Goal: Information Seeking & Learning: Learn about a topic

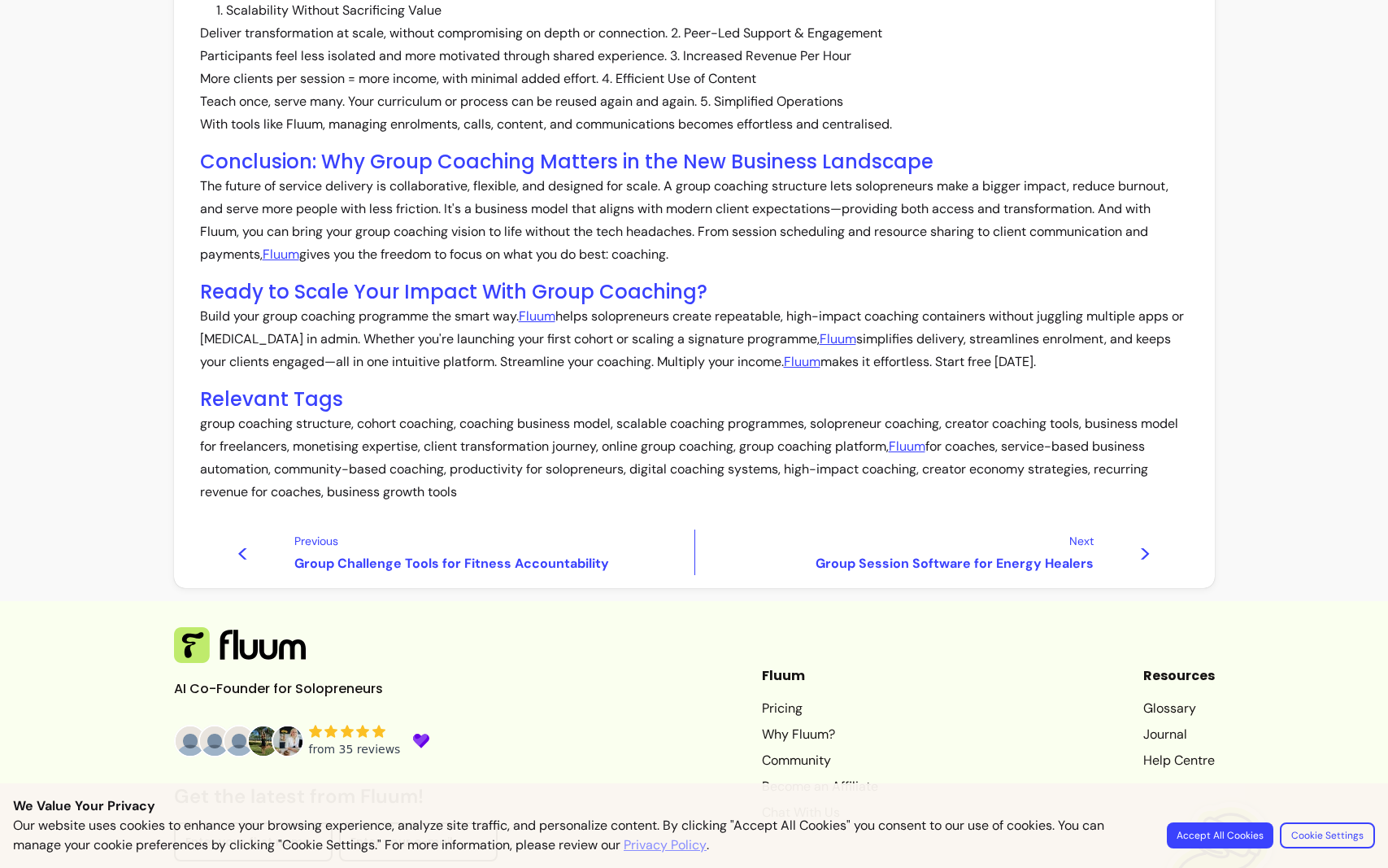
scroll to position [959, 0]
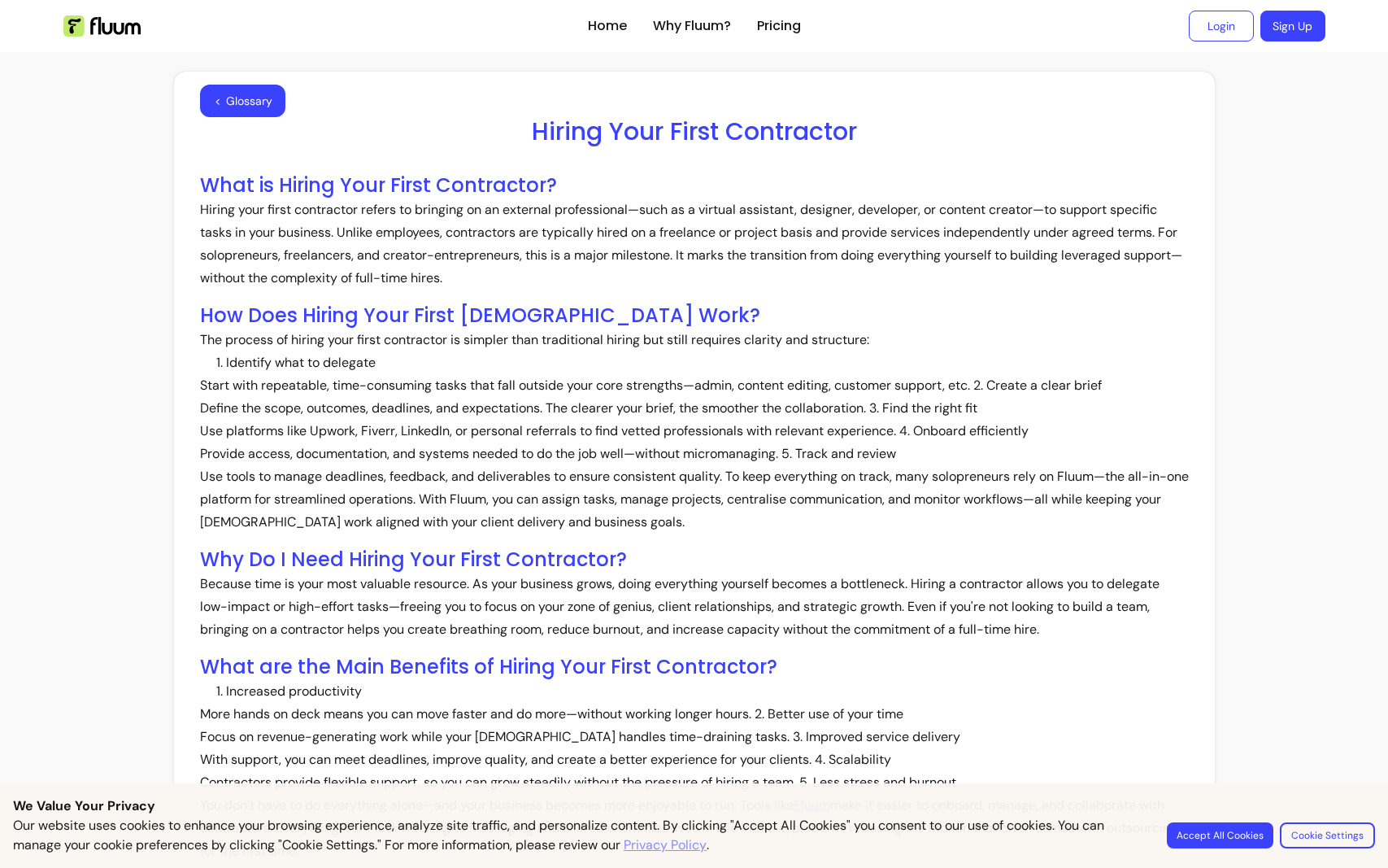
scroll to position [805, 0]
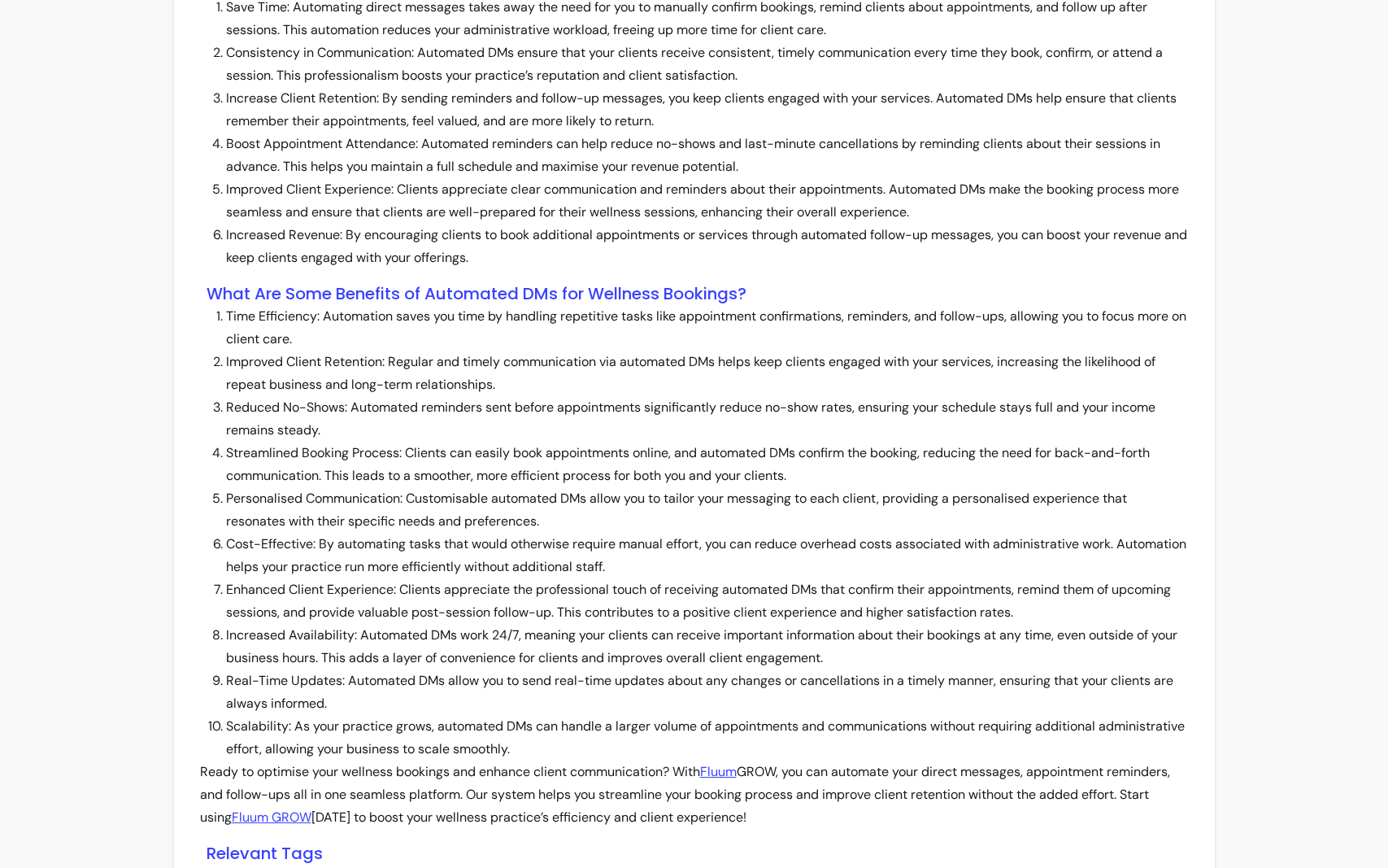
scroll to position [1478, 0]
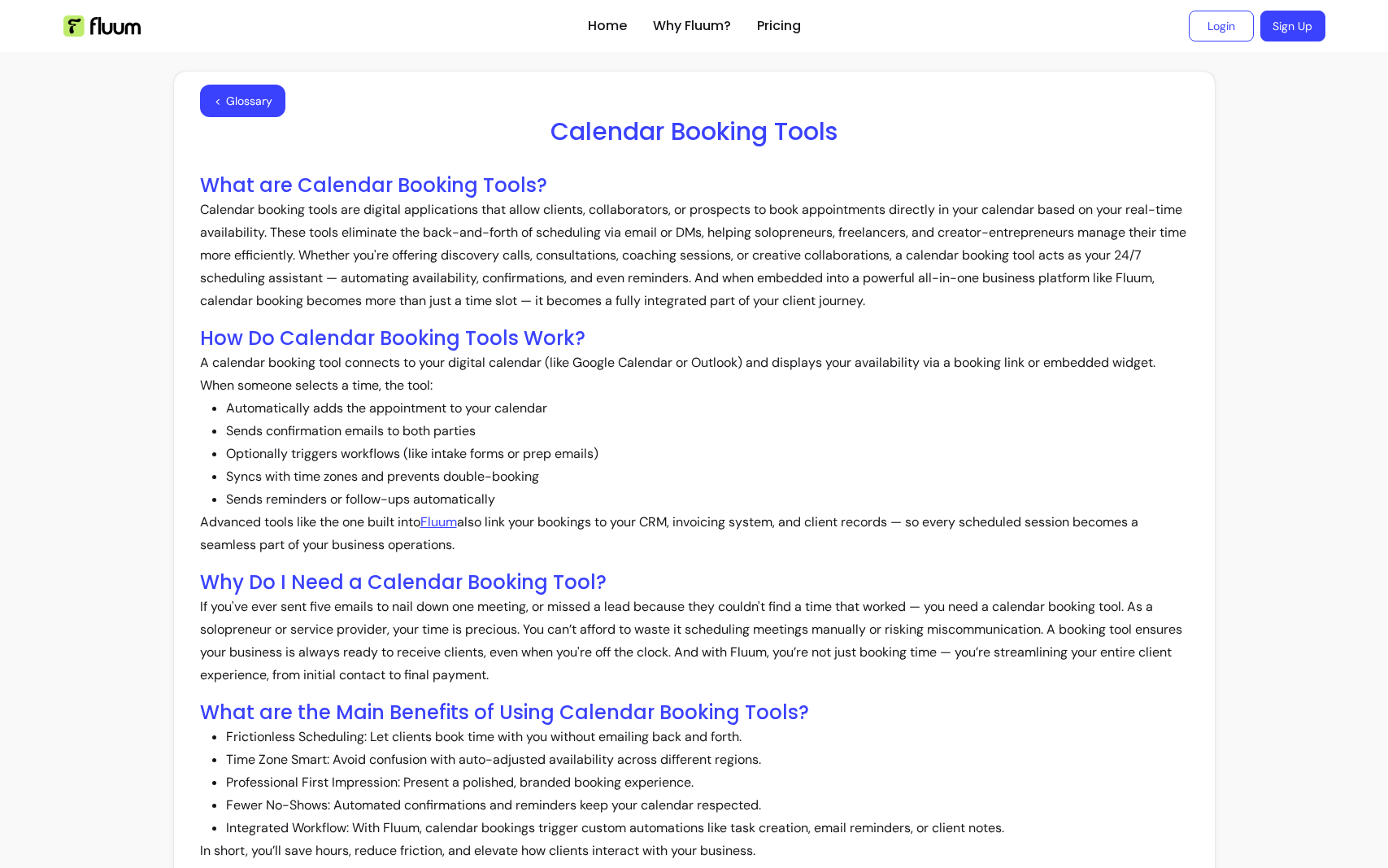
scroll to position [831, 0]
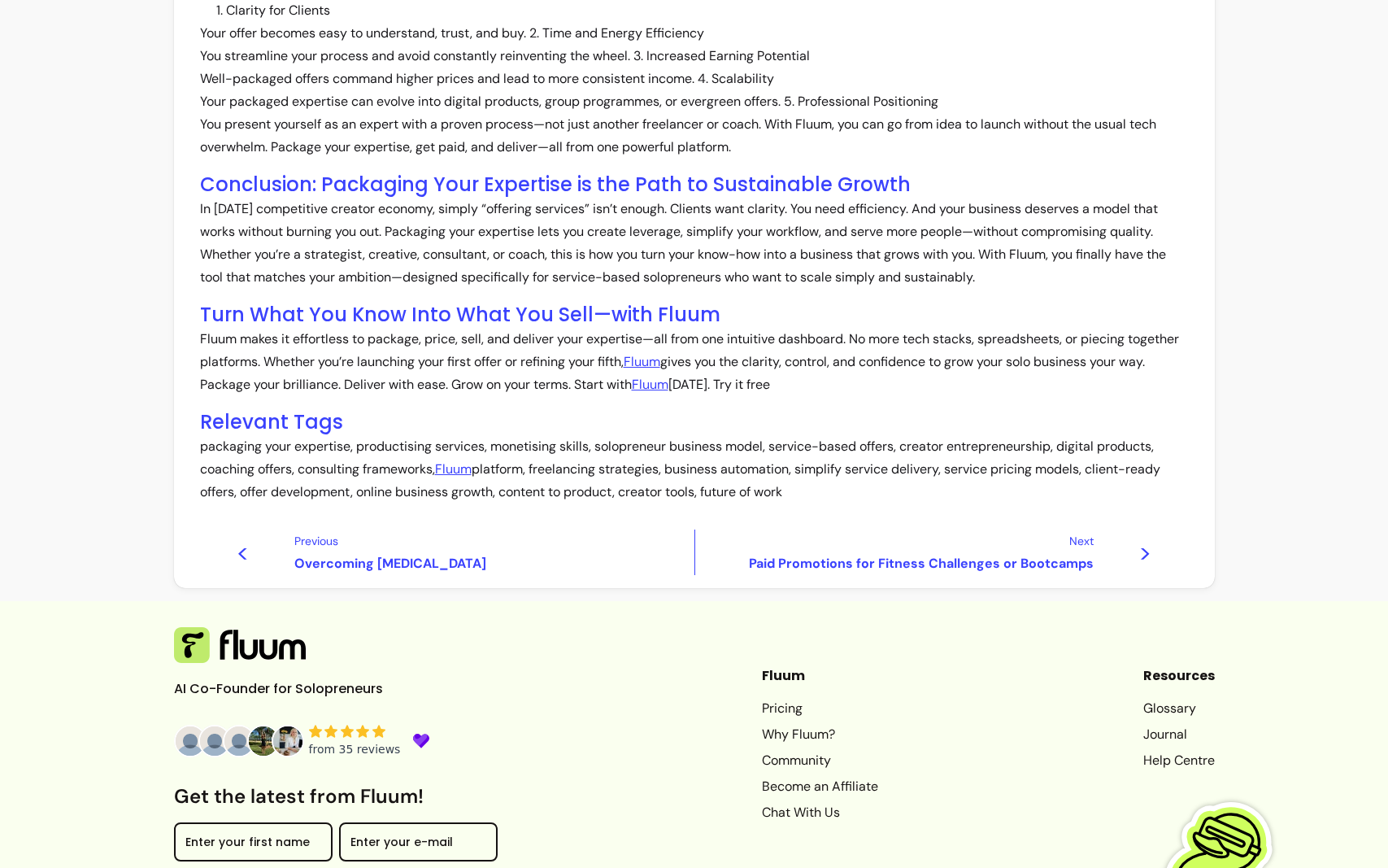
scroll to position [959, 0]
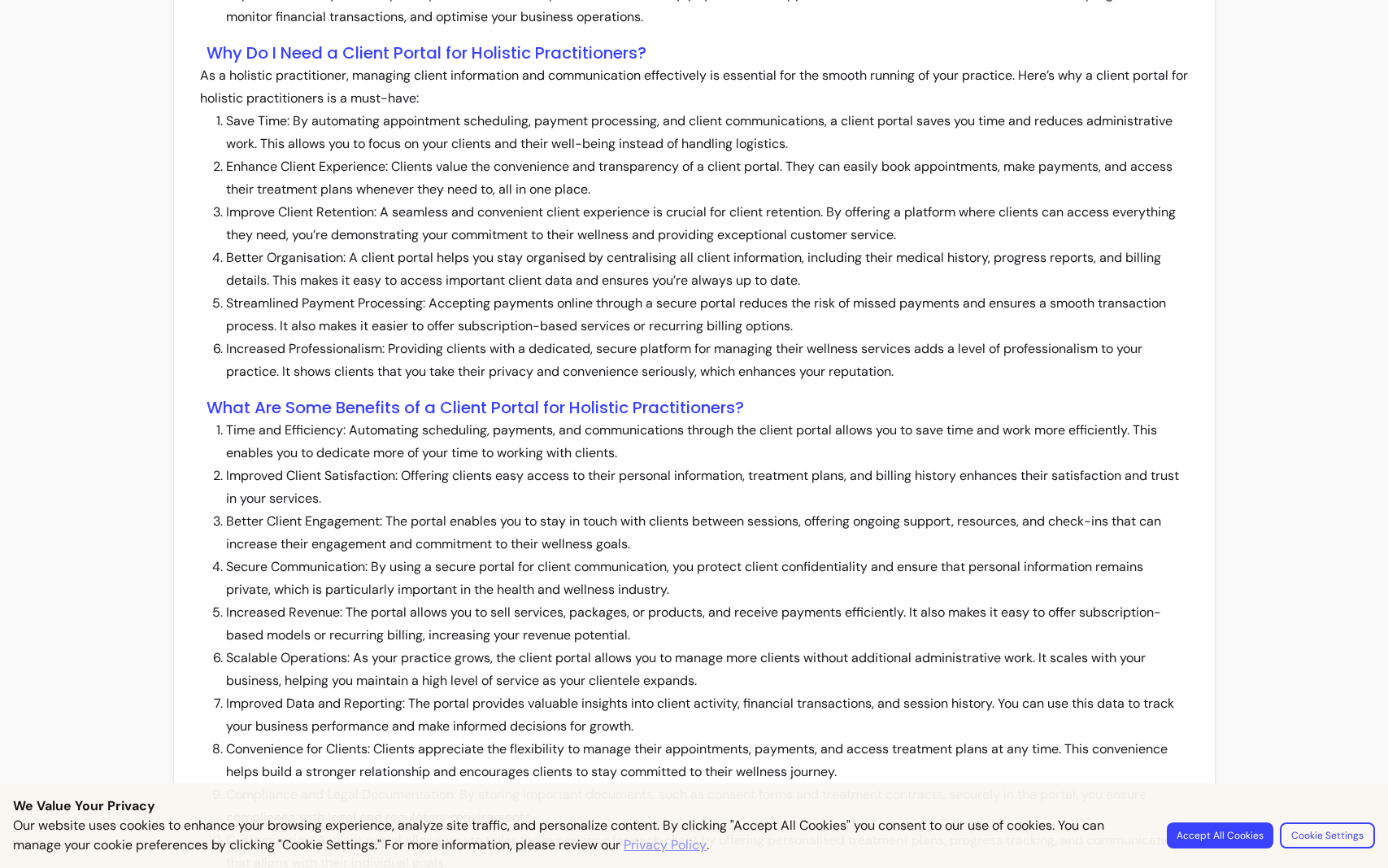
scroll to position [1546, 0]
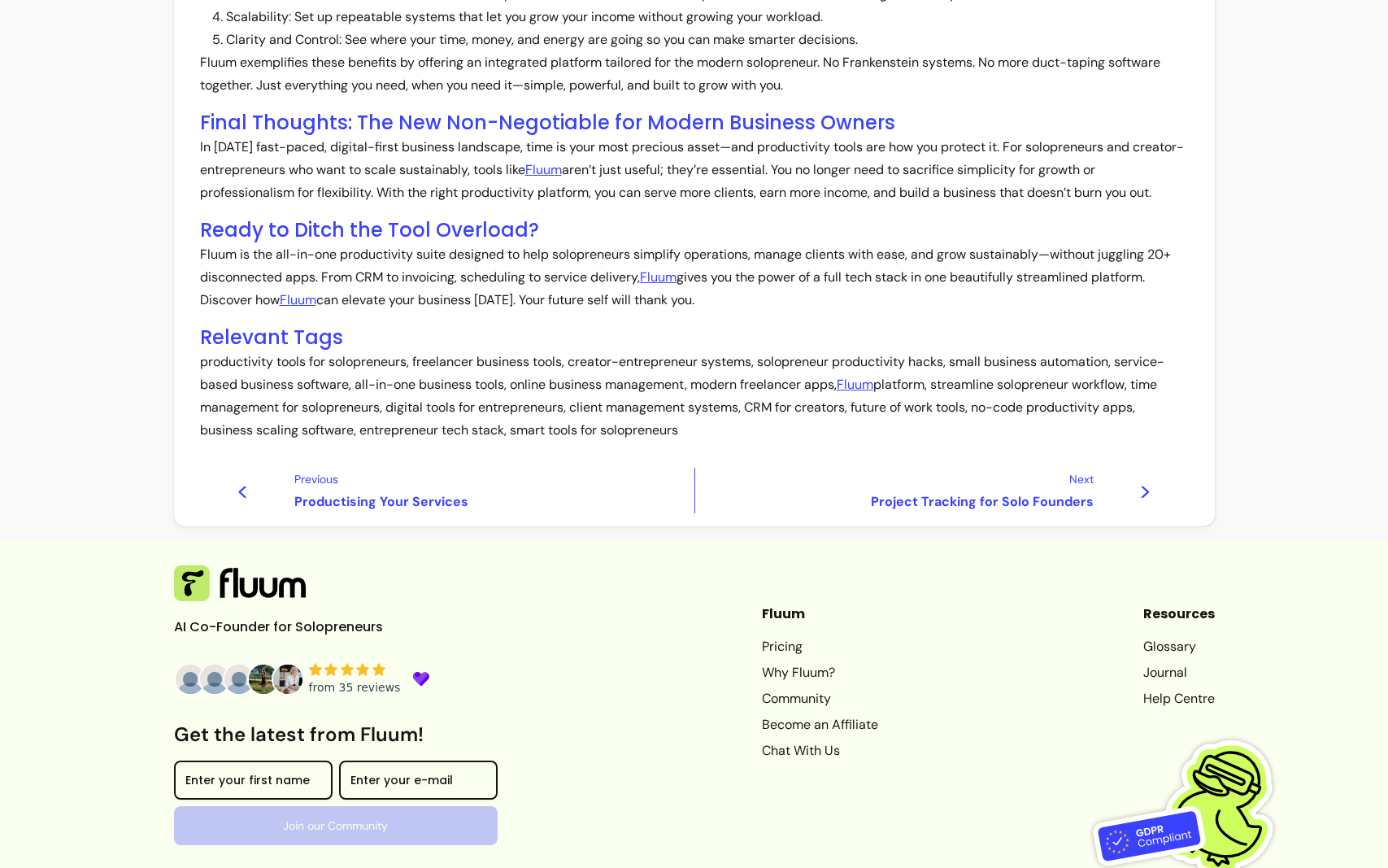
scroll to position [899, 0]
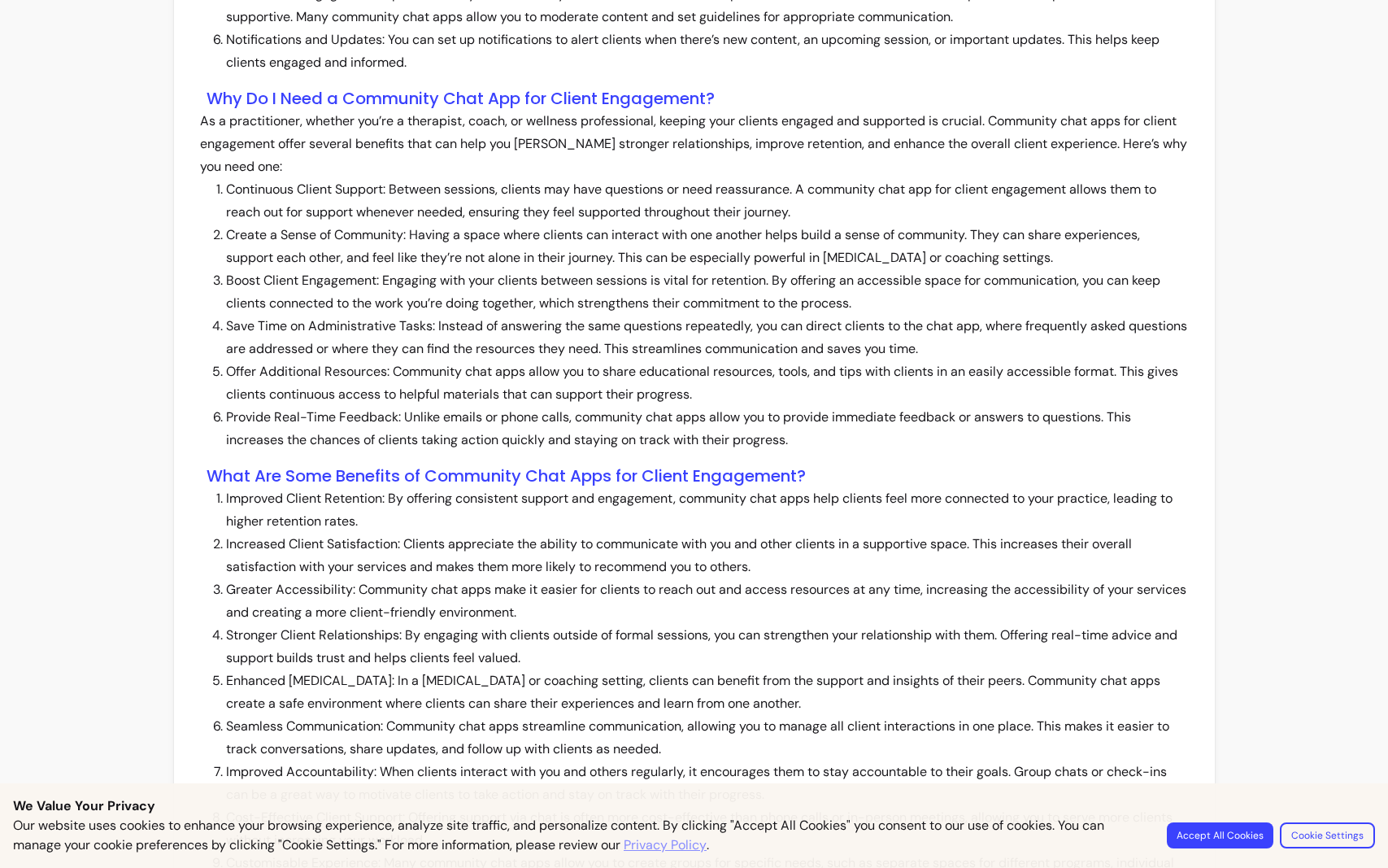
scroll to position [1616, 0]
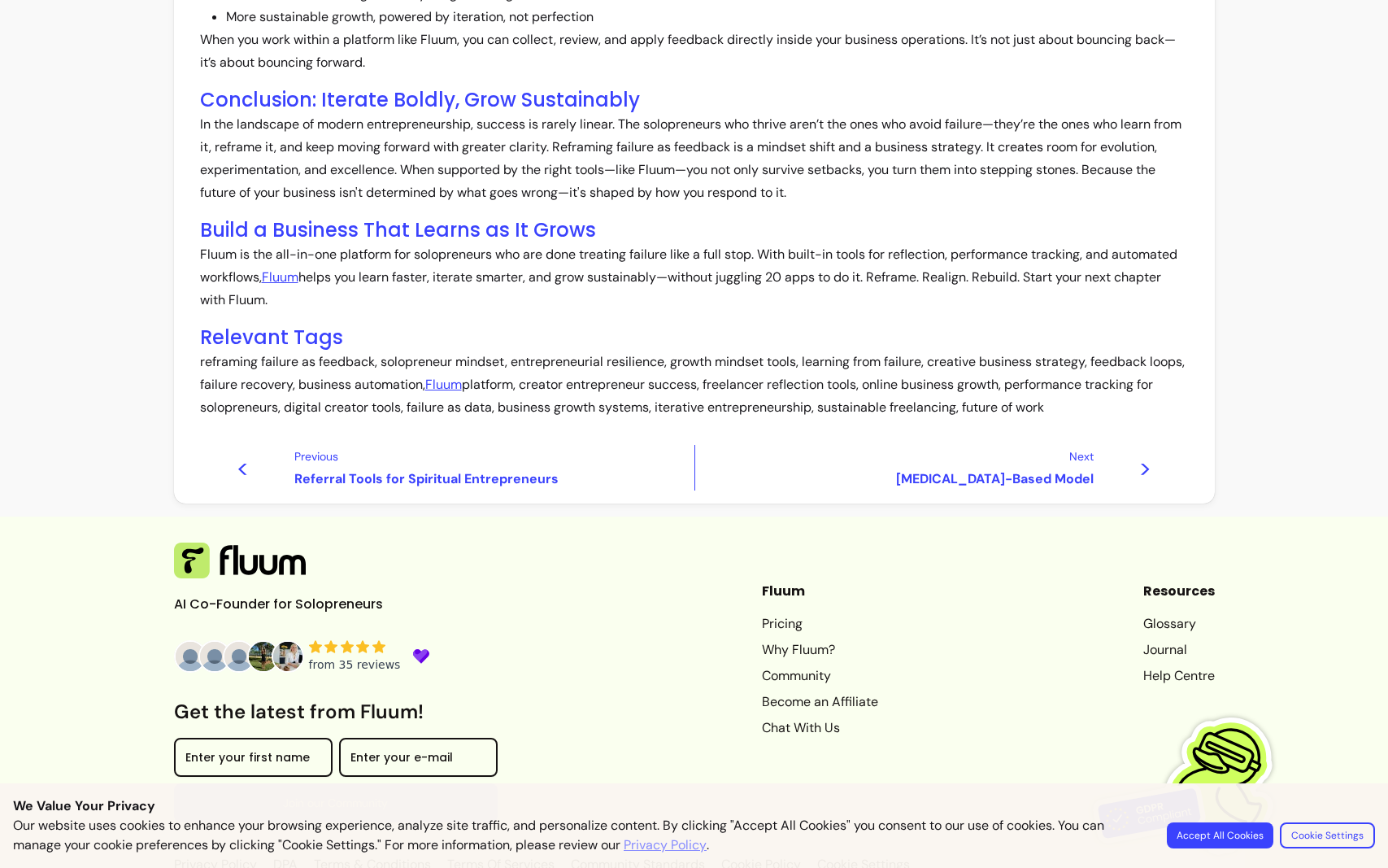
scroll to position [875, 0]
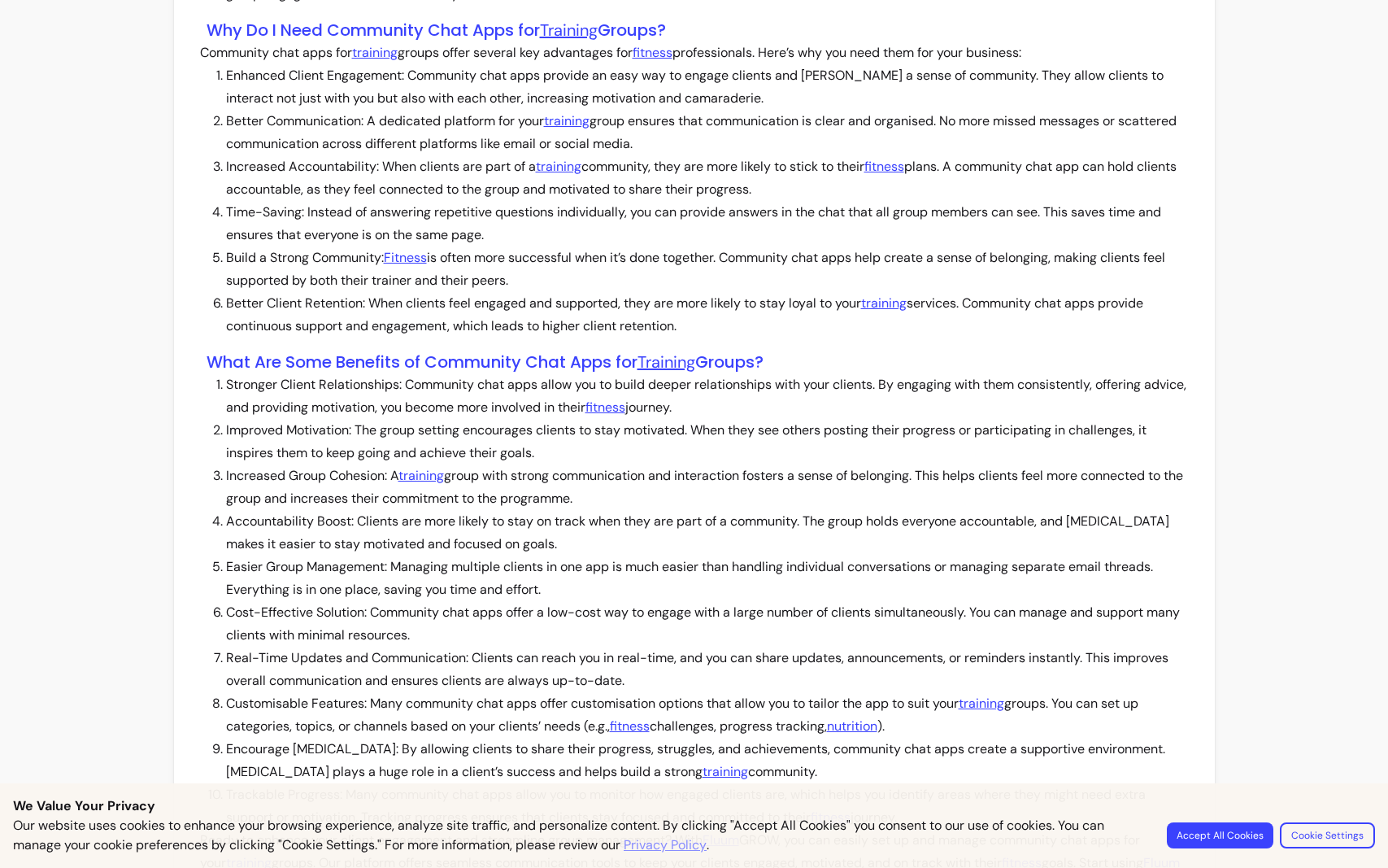
scroll to position [1501, 0]
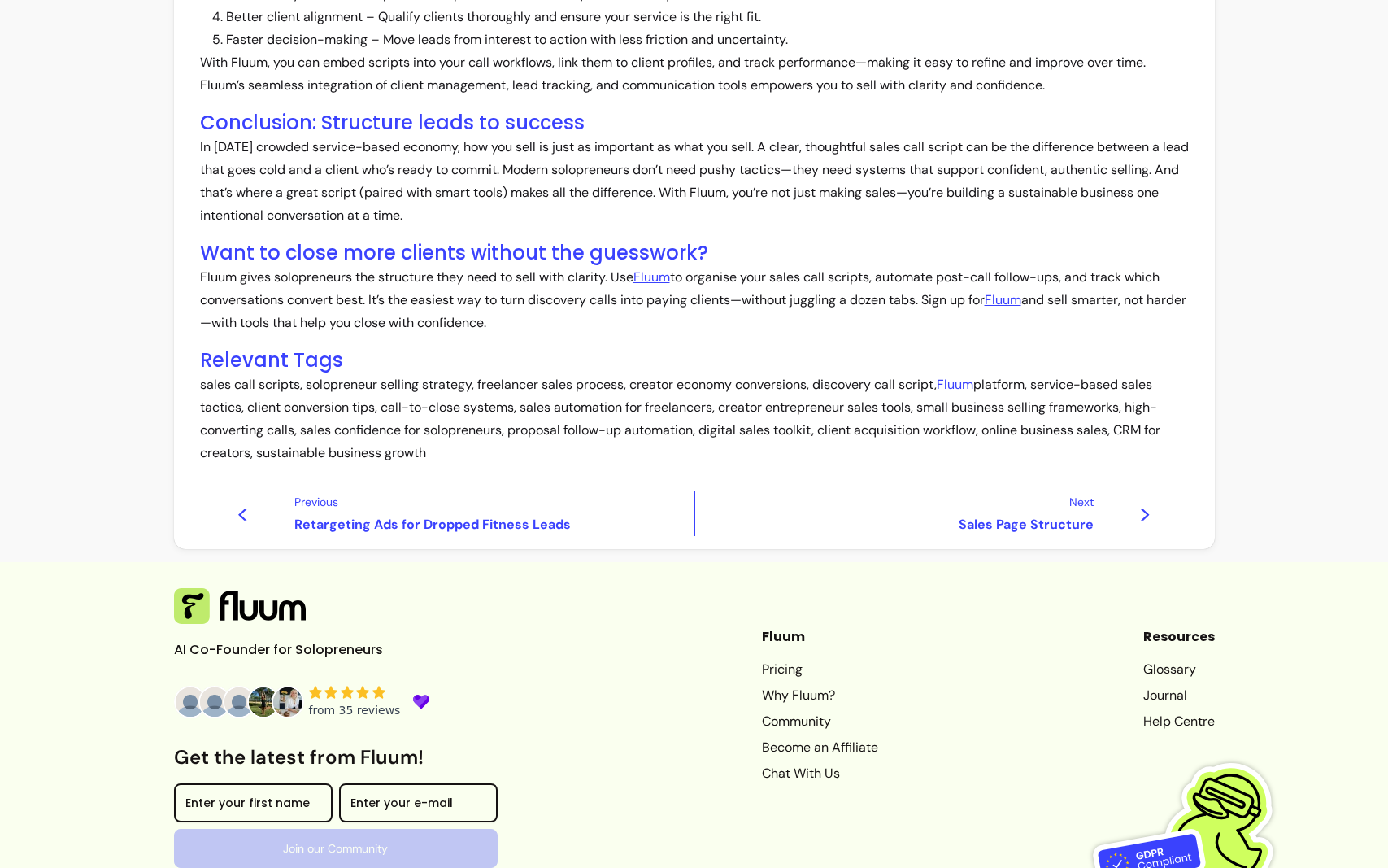
scroll to position [918, 0]
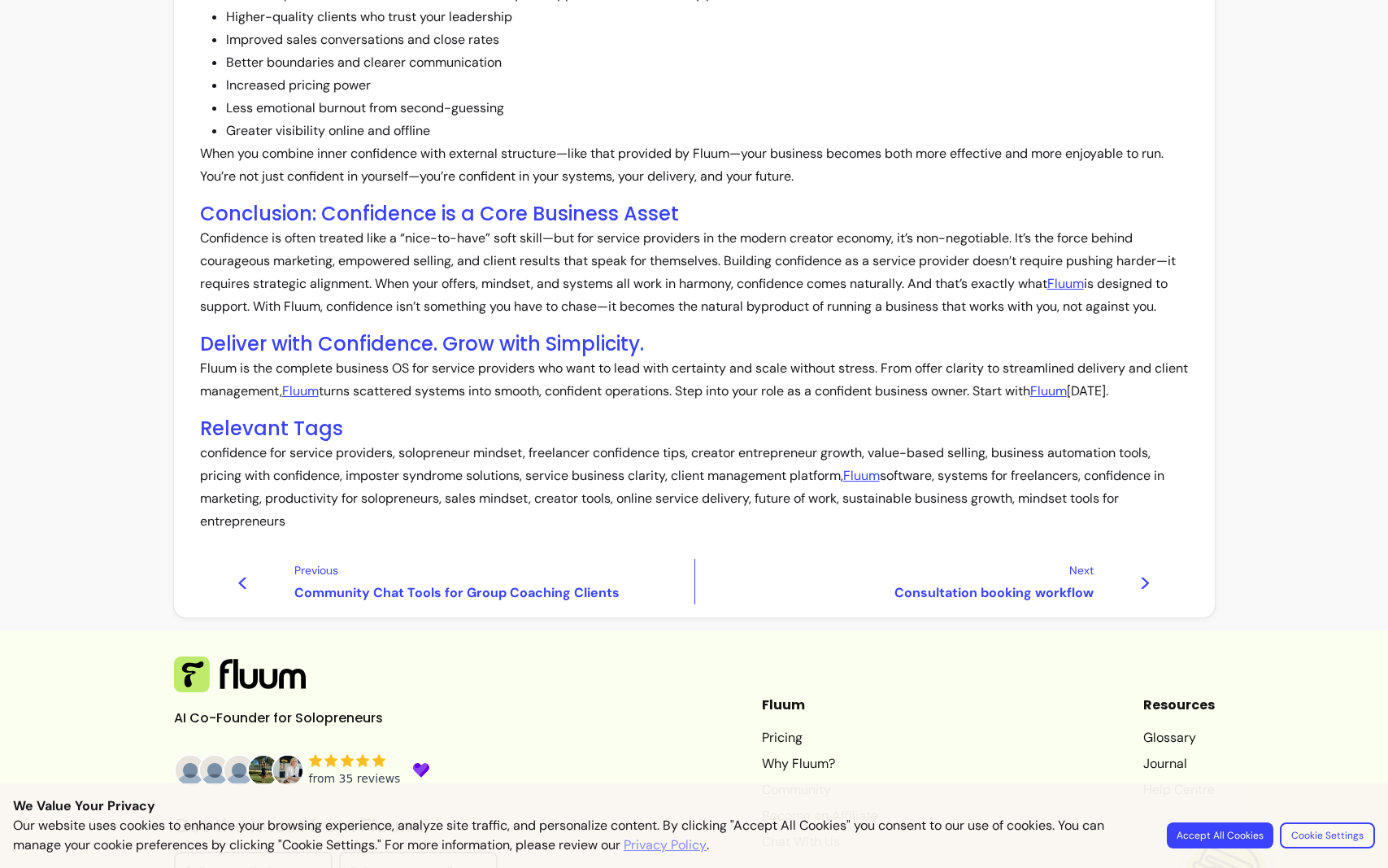
scroll to position [992, 0]
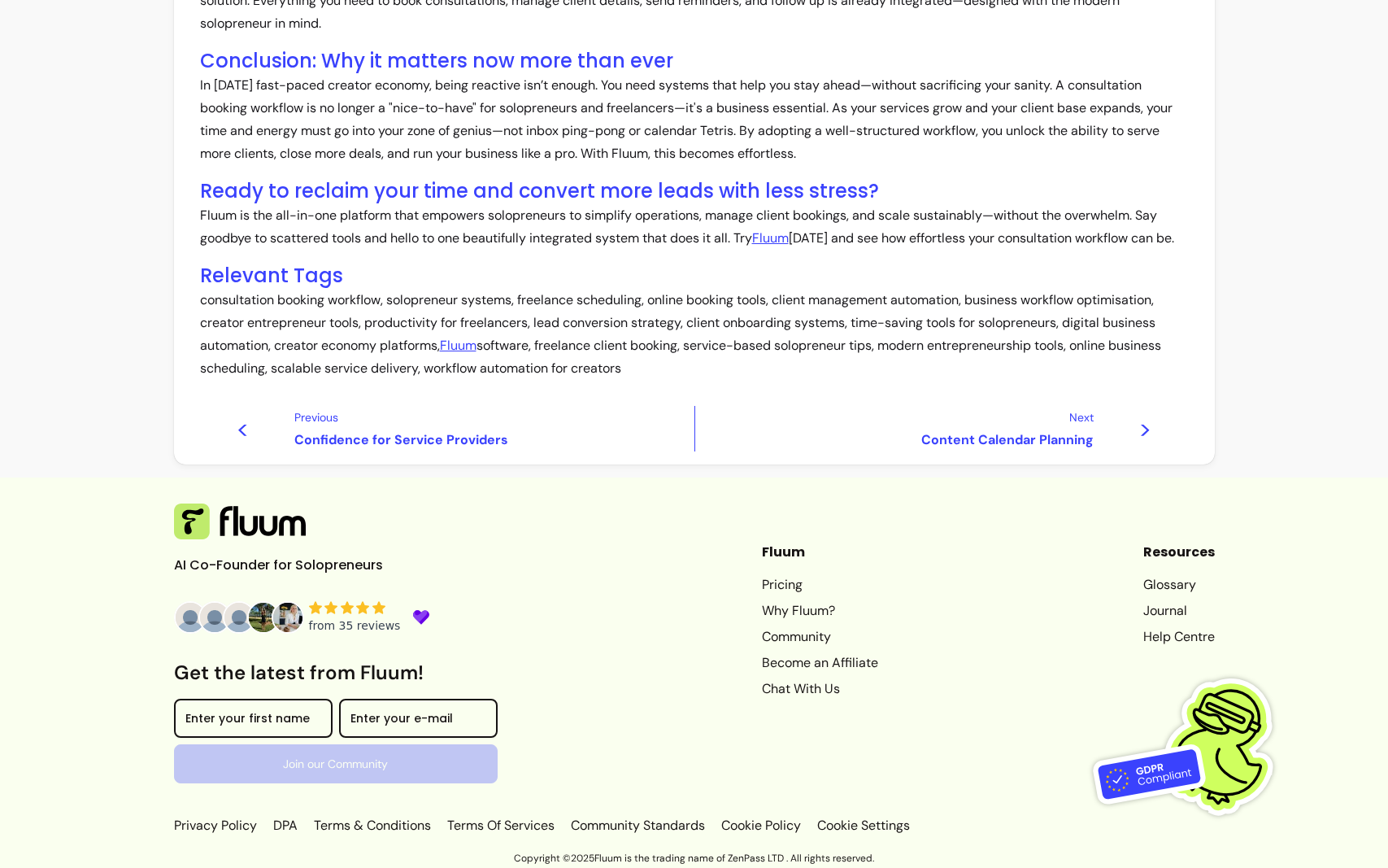
scroll to position [849, 0]
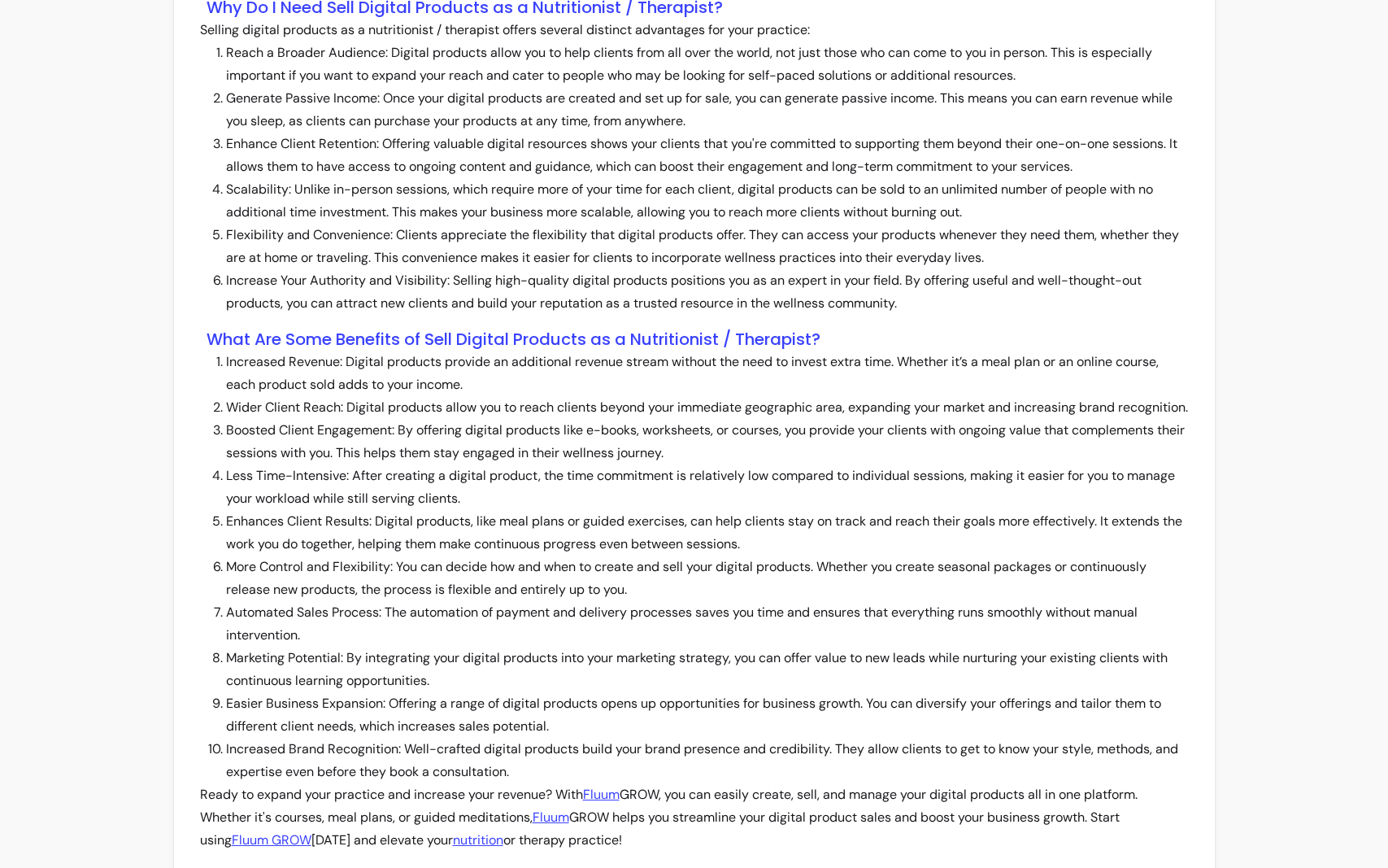
scroll to position [1478, 0]
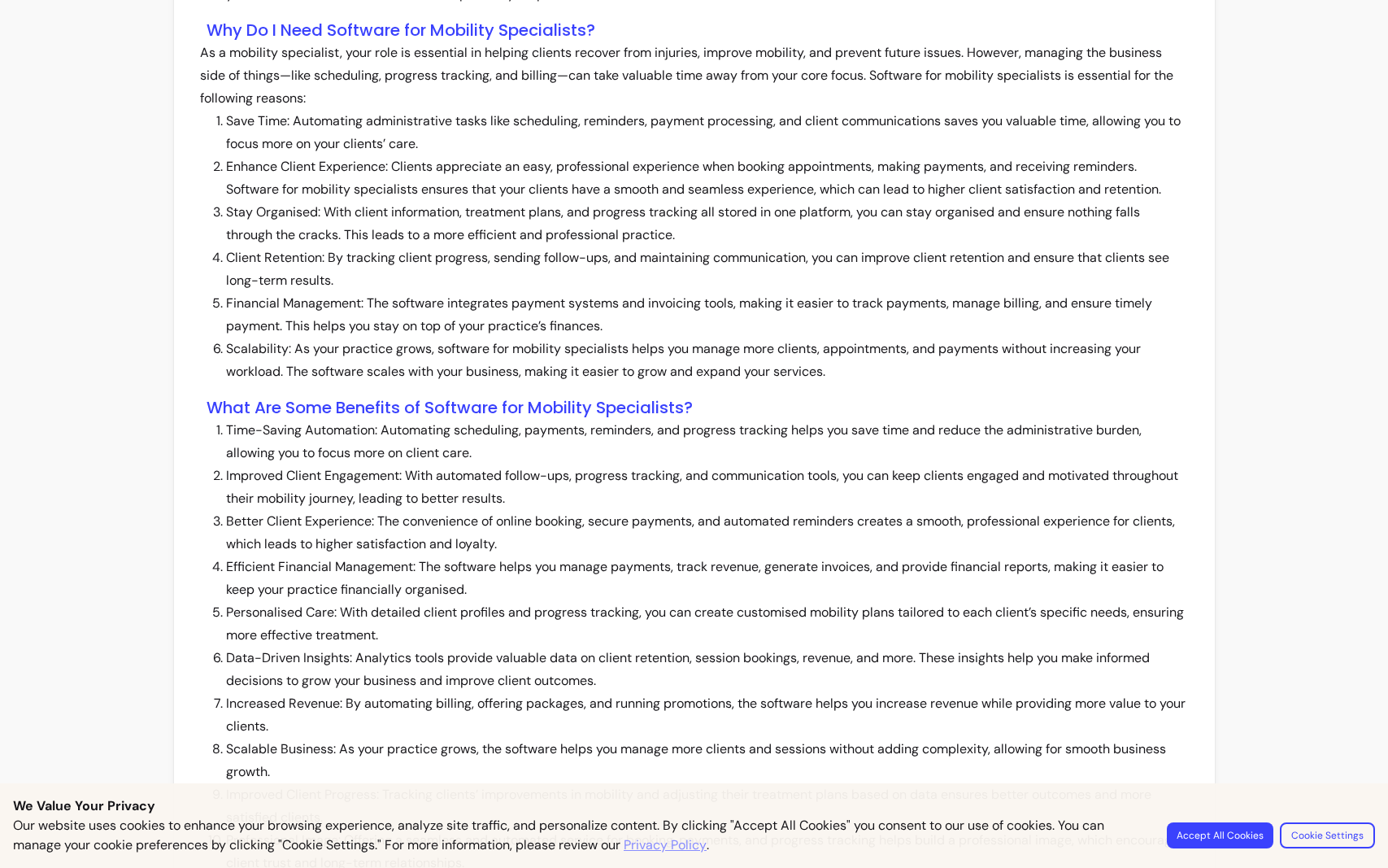
scroll to position [1546, 0]
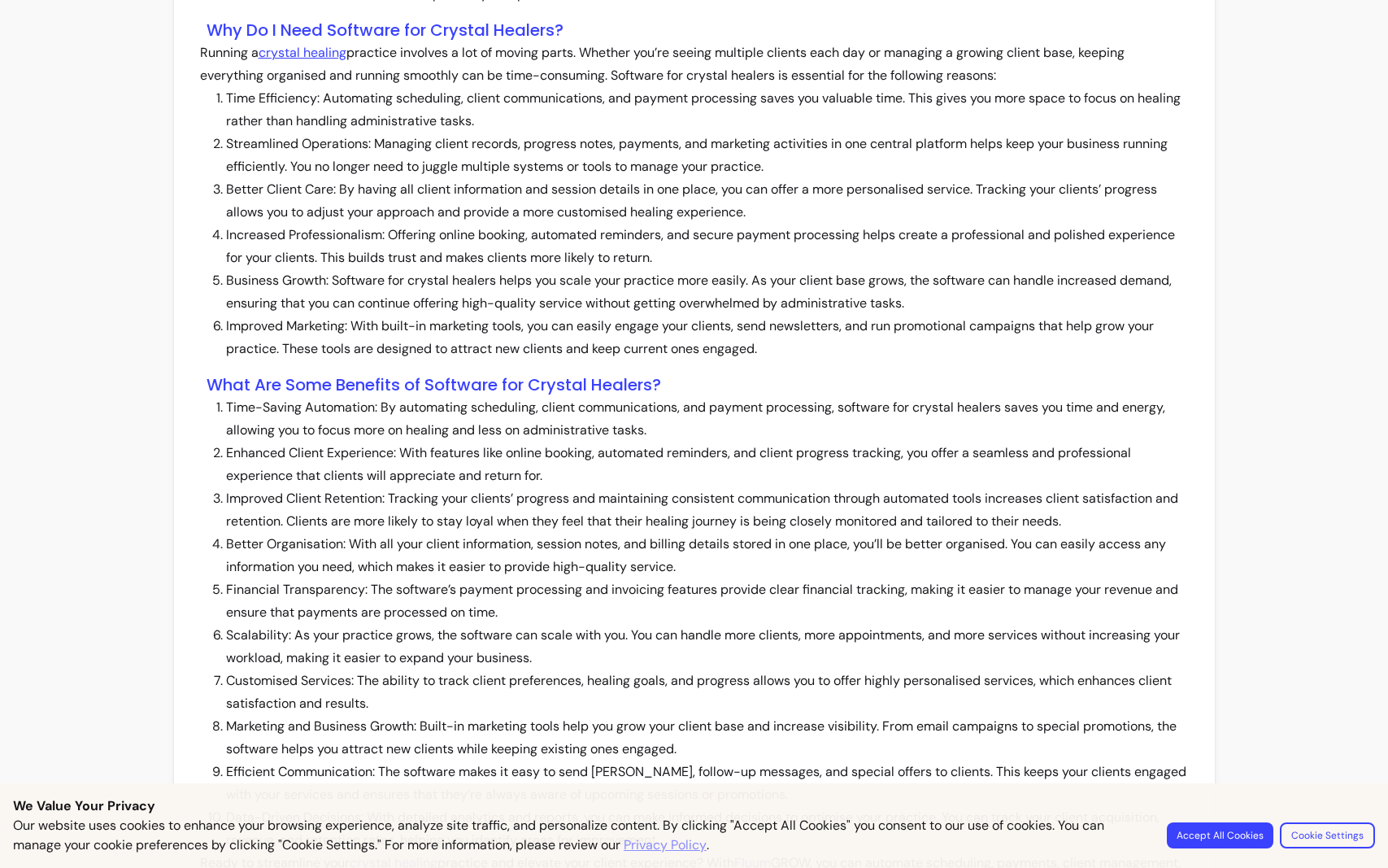
scroll to position [1524, 0]
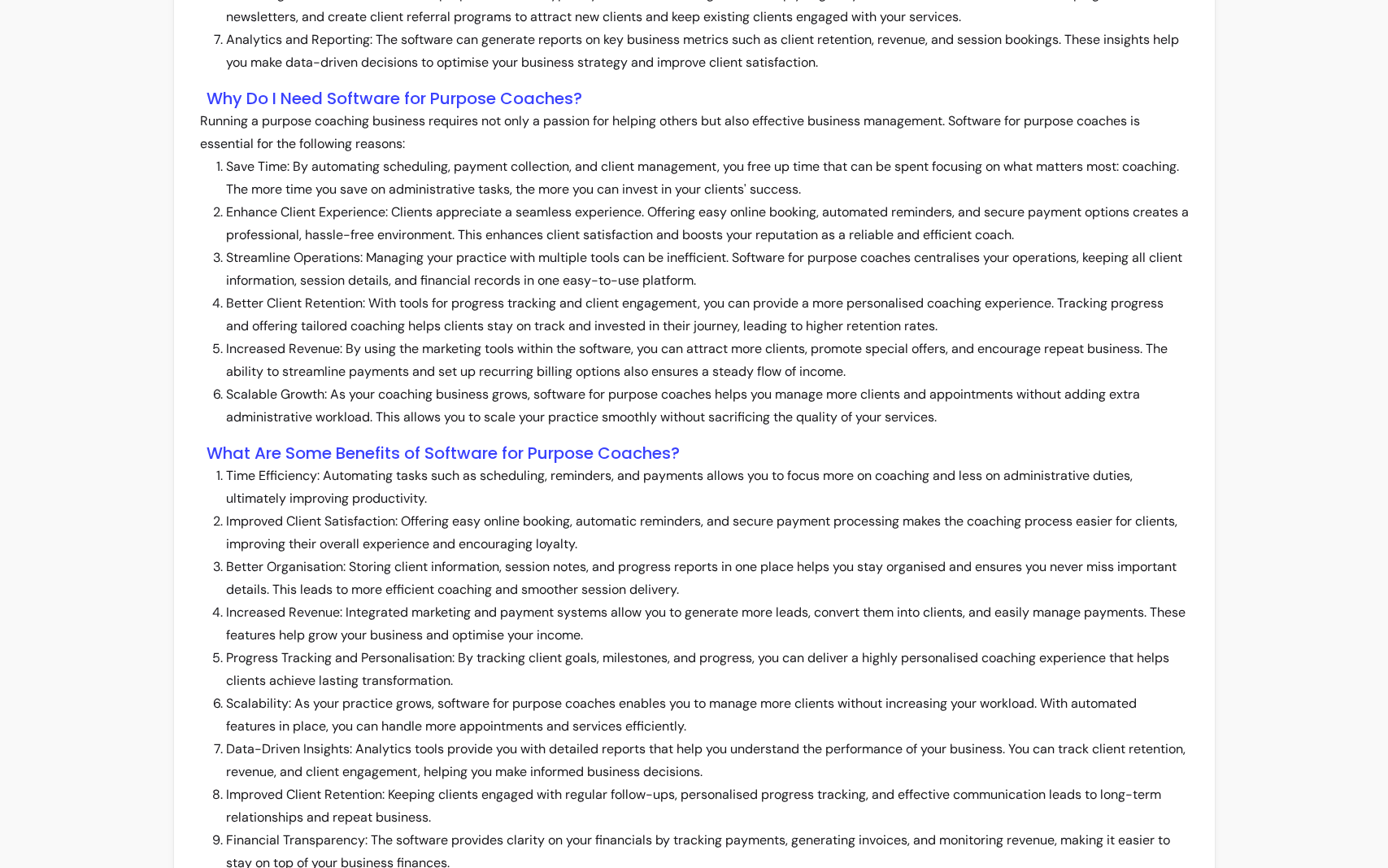
scroll to position [1591, 0]
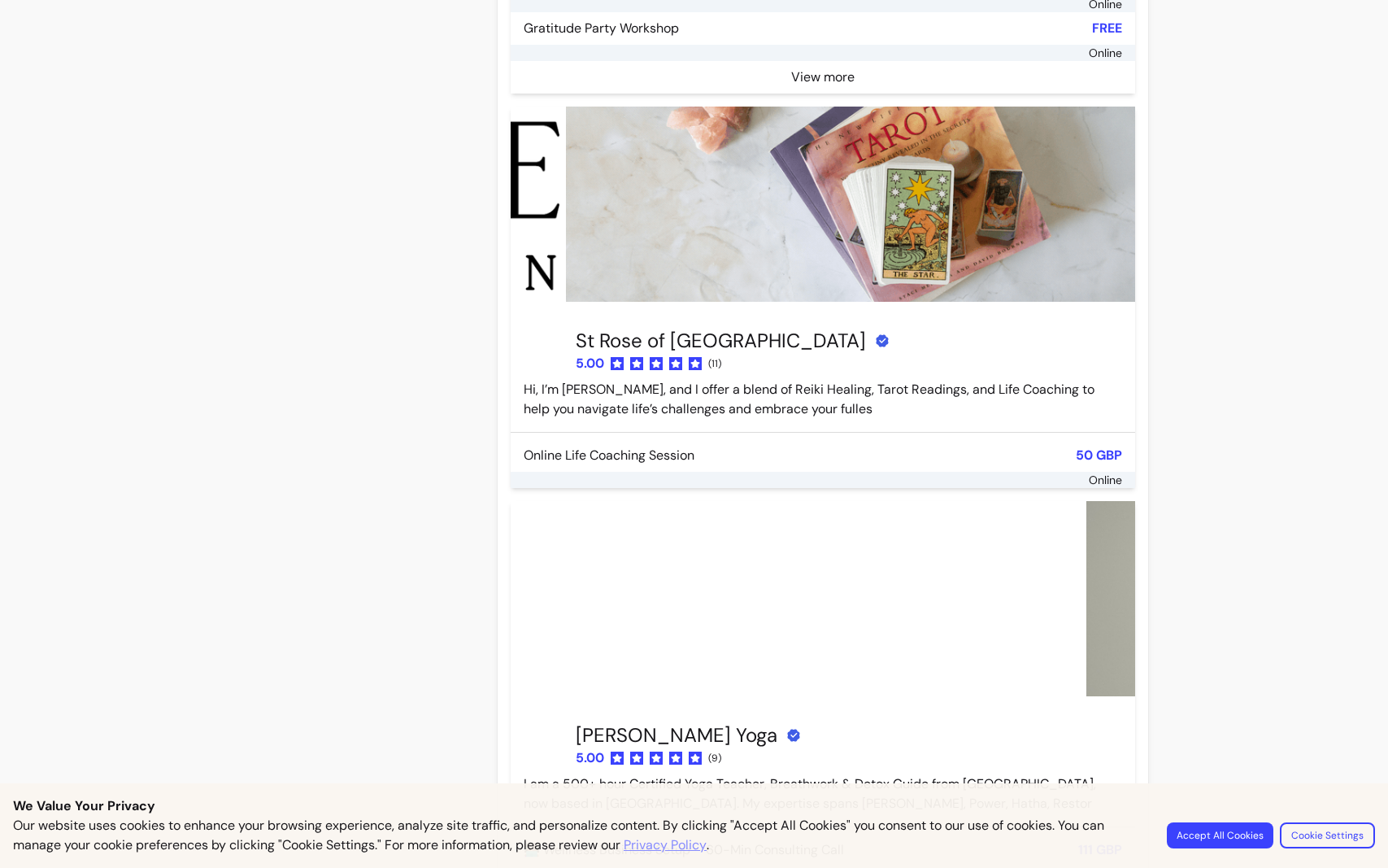
scroll to position [4168, 0]
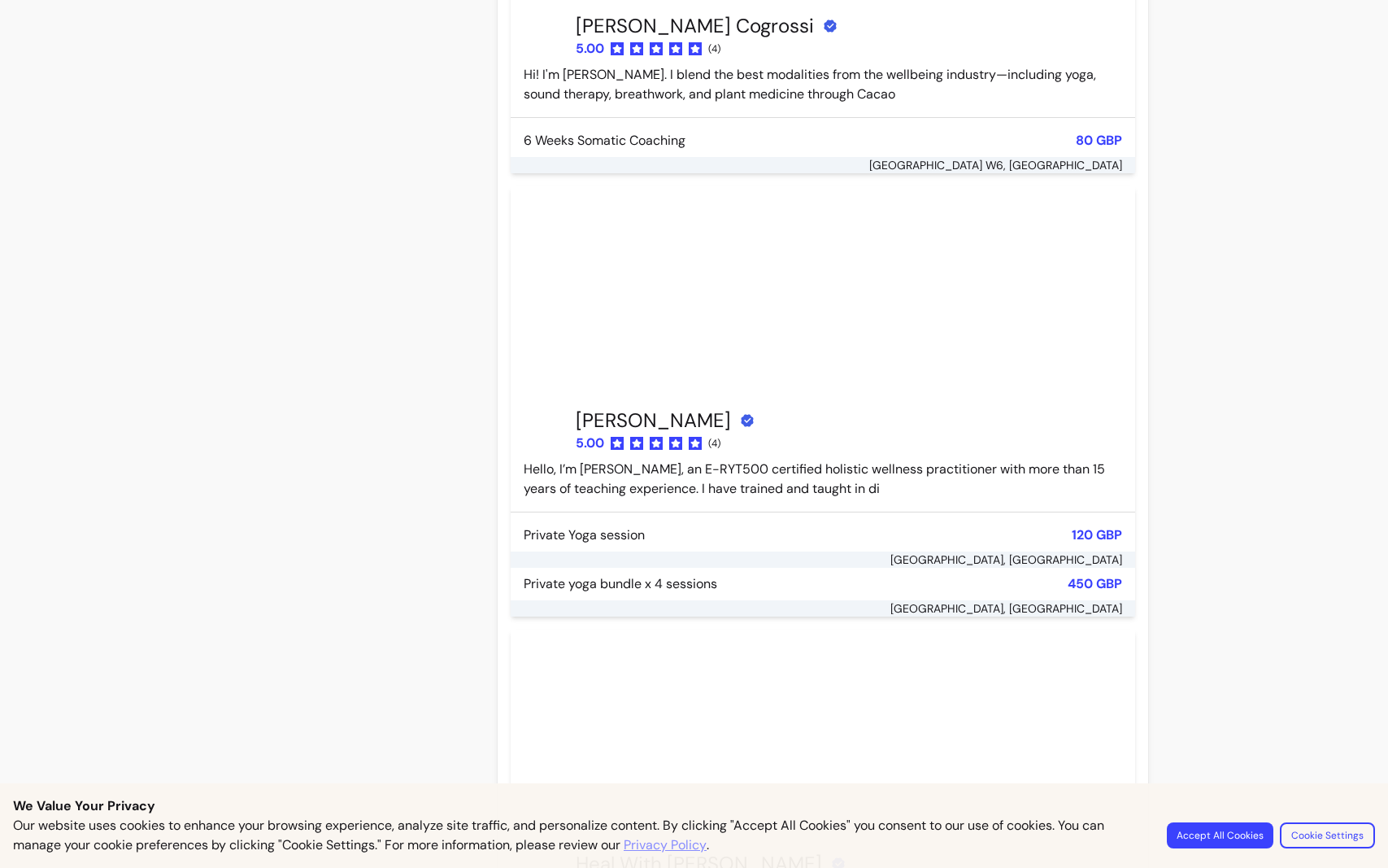
scroll to position [5835, 0]
